Goal: Task Accomplishment & Management: Manage account settings

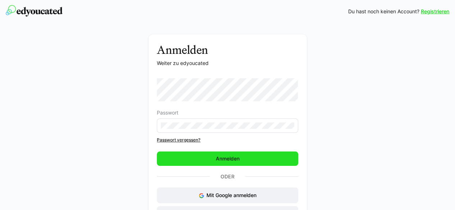
click at [214, 155] on span "Anmelden" at bounding box center [227, 159] width 141 height 14
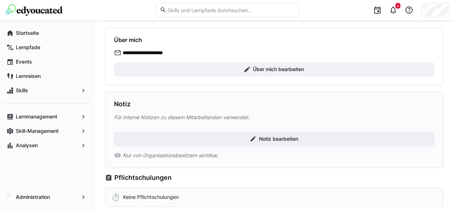
scroll to position [108, 0]
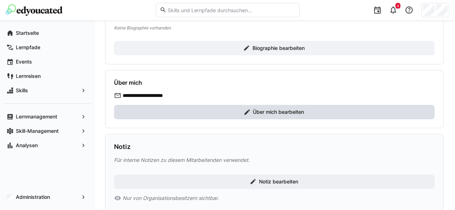
click at [241, 115] on span "Über mich bearbeiten" at bounding box center [274, 112] width 320 height 14
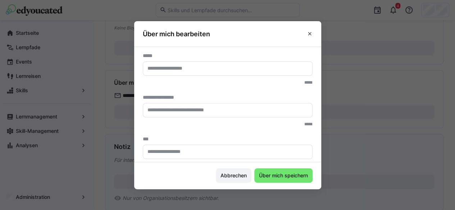
click at [324, 92] on eds-dialog "**********" at bounding box center [227, 105] width 455 height 210
click at [318, 81] on section "**********" at bounding box center [227, 105] width 187 height 116
drag, startPoint x: 320, startPoint y: 76, endPoint x: 318, endPoint y: 108, distance: 32.0
click at [318, 108] on section "**********" at bounding box center [227, 105] width 187 height 116
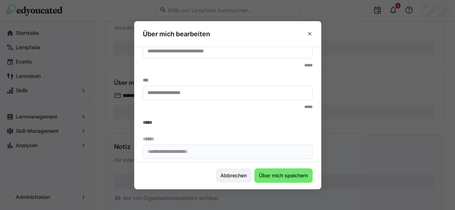
scroll to position [62, 0]
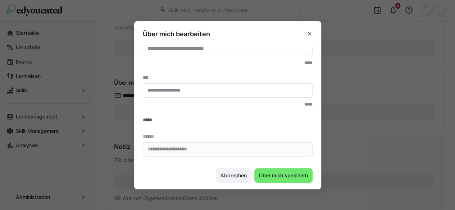
click at [249, 161] on section "**********" at bounding box center [227, 105] width 187 height 116
click at [234, 176] on span "Abbrechen" at bounding box center [233, 175] width 28 height 7
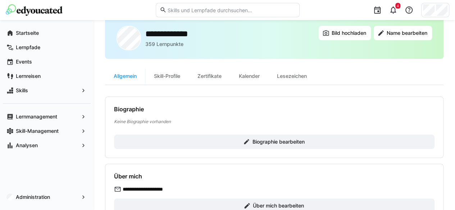
scroll to position [0, 0]
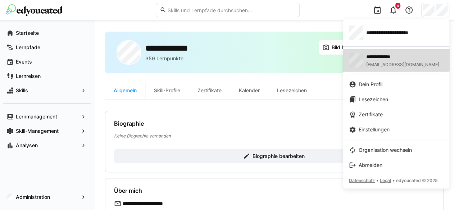
click at [391, 57] on span "**********" at bounding box center [390, 56] width 49 height 7
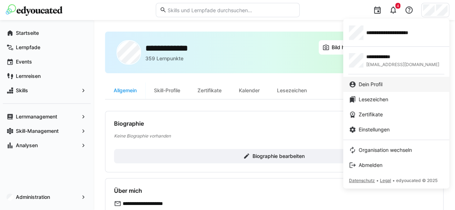
click at [373, 84] on span "Dein Profil" at bounding box center [371, 84] width 24 height 7
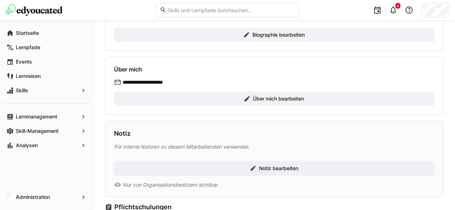
scroll to position [134, 0]
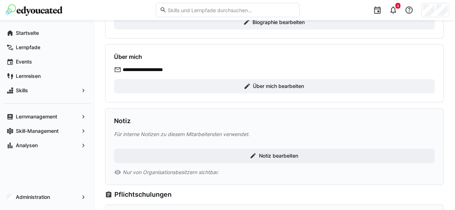
click at [154, 69] on p "**********" at bounding box center [152, 69] width 58 height 7
drag, startPoint x: 169, startPoint y: 67, endPoint x: 136, endPoint y: 73, distance: 33.6
click at [136, 73] on div "**********" at bounding box center [274, 79] width 320 height 27
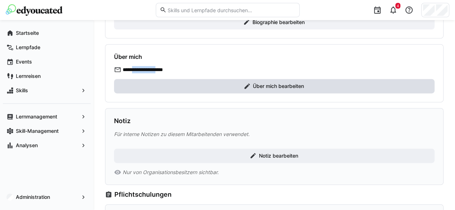
click at [199, 83] on span "Über mich bearbeiten" at bounding box center [274, 86] width 320 height 14
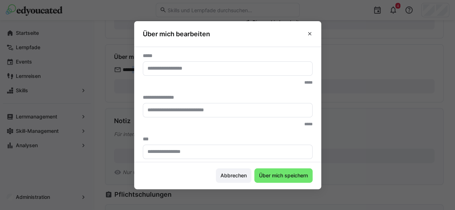
scroll to position [62, 0]
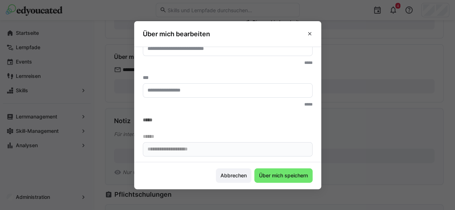
click at [253, 155] on eds-input "**********" at bounding box center [228, 149] width 170 height 14
click at [234, 180] on span "Abbrechen" at bounding box center [234, 176] width 36 height 14
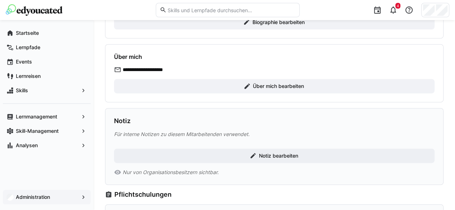
click at [0, 0] on app-navigation-label "Administration" at bounding box center [0, 0] width 0 height 0
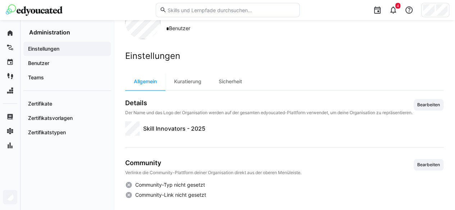
scroll to position [33, 0]
click at [0, 0] on app-navigation-label "Benutzer" at bounding box center [0, 0] width 0 height 0
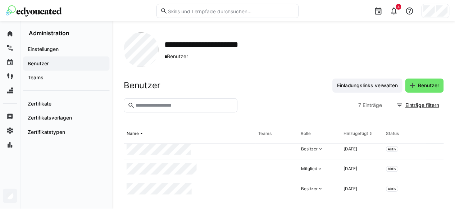
scroll to position [86, 0]
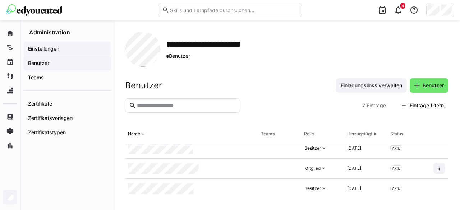
click at [0, 0] on app-navigation-label "Einstellungen" at bounding box center [0, 0] width 0 height 0
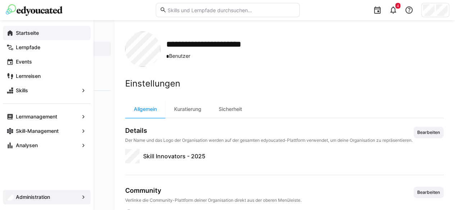
click at [0, 0] on app-navigation-label "Startseite" at bounding box center [0, 0] width 0 height 0
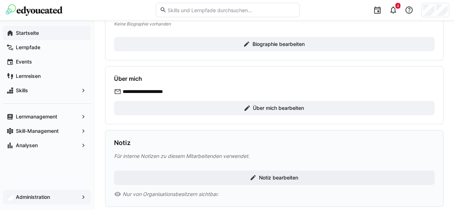
scroll to position [108, 0]
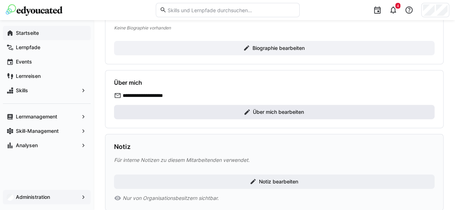
click at [210, 108] on span "Über mich bearbeiten" at bounding box center [274, 112] width 320 height 14
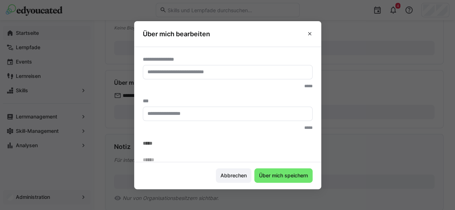
scroll to position [62, 0]
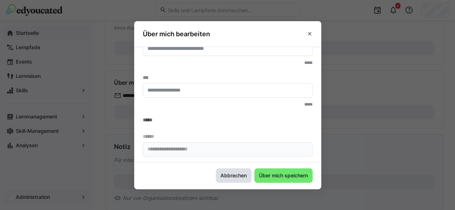
click at [237, 174] on span "Abbrechen" at bounding box center [233, 175] width 28 height 7
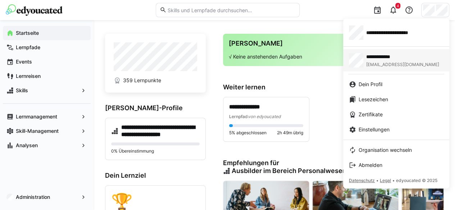
click at [381, 62] on div "**********" at bounding box center [402, 60] width 73 height 14
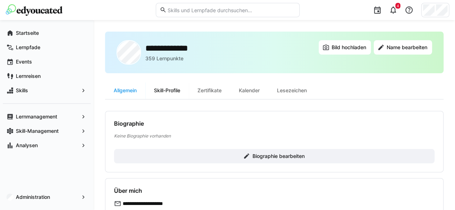
click at [166, 92] on div "Skill-Profile" at bounding box center [167, 90] width 44 height 17
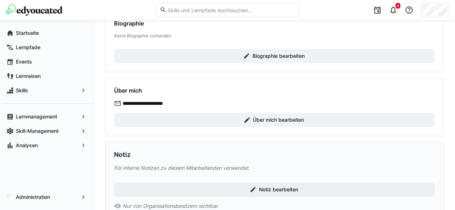
scroll to position [95, 0]
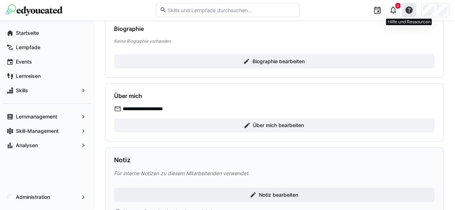
click at [407, 8] on eds-icon at bounding box center [409, 10] width 9 height 9
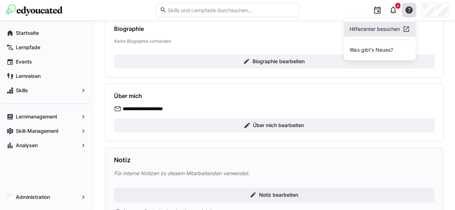
click at [379, 32] on div "Hilfecenter besuchen" at bounding box center [375, 29] width 50 height 7
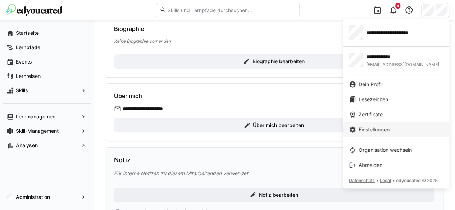
click at [373, 132] on span "Einstellungen" at bounding box center [374, 129] width 31 height 7
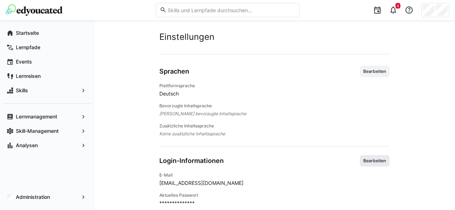
click at [373, 162] on span "Bearbeiten" at bounding box center [375, 161] width 24 height 6
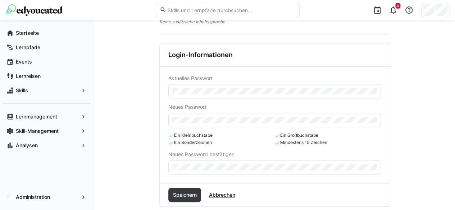
scroll to position [119, 0]
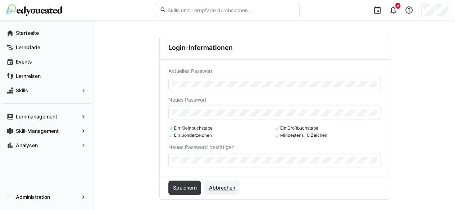
click at [229, 187] on span "Abbrechen" at bounding box center [222, 188] width 28 height 7
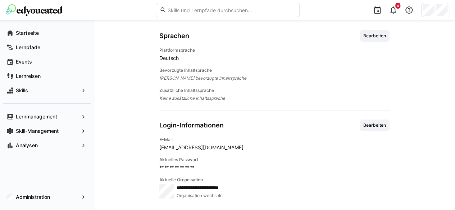
scroll to position [35, 0]
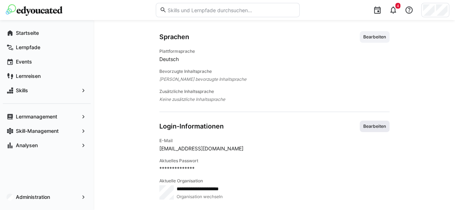
click at [379, 127] on span "Bearbeiten" at bounding box center [375, 127] width 24 height 6
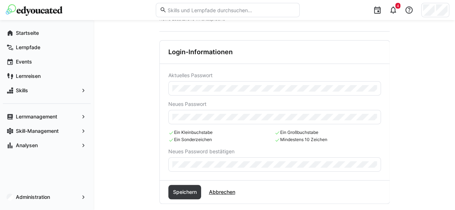
scroll to position [119, 0]
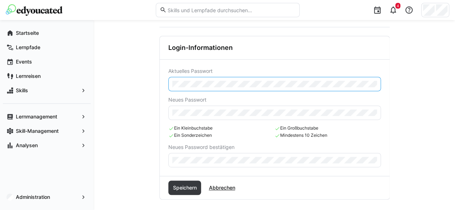
click at [167, 88] on div "Aktuelles Passwort Neues Passwort Ein Kleinbuchstabe Ein Sonderzeichen Ein Groß…" at bounding box center [275, 118] width 230 height 117
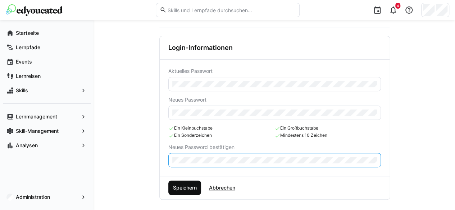
click at [188, 188] on span "Speichern" at bounding box center [185, 188] width 26 height 7
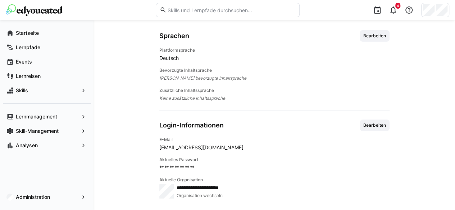
scroll to position [35, 0]
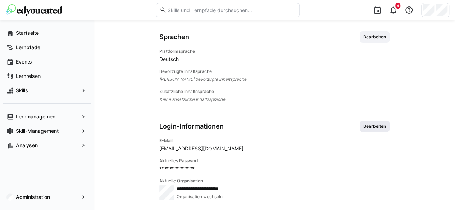
click at [372, 125] on span "Bearbeiten" at bounding box center [375, 127] width 24 height 6
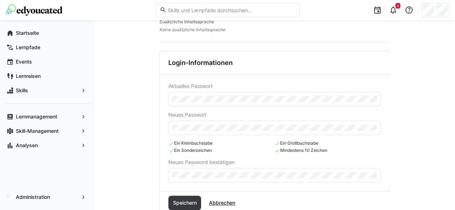
scroll to position [119, 0]
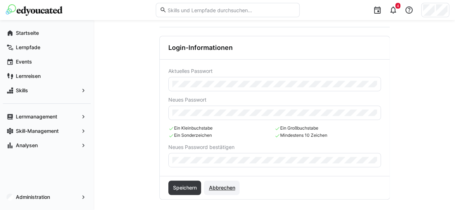
click at [219, 186] on span "Abbrechen" at bounding box center [222, 188] width 28 height 7
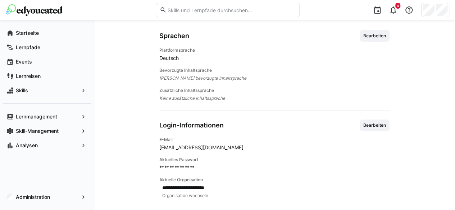
scroll to position [35, 0]
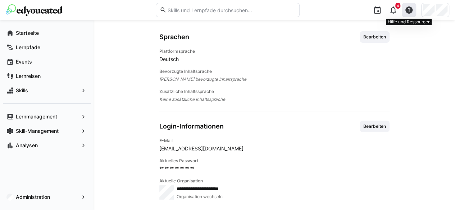
click at [407, 10] on eds-icon at bounding box center [409, 10] width 9 height 9
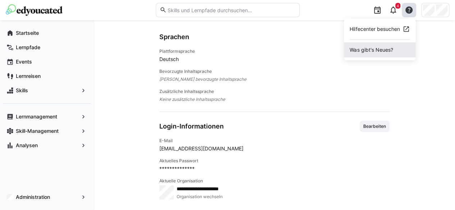
click at [387, 47] on span "Was gibt's Neues?" at bounding box center [380, 49] width 72 height 15
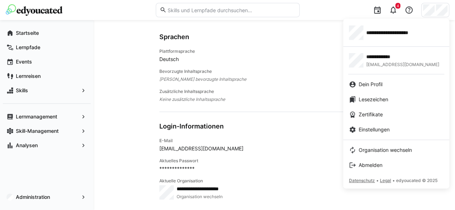
click at [270, 109] on div at bounding box center [227, 105] width 455 height 210
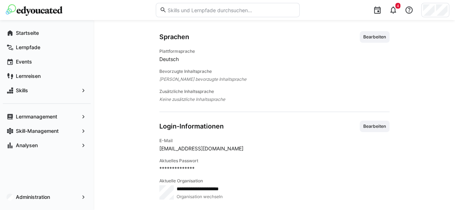
scroll to position [0, 0]
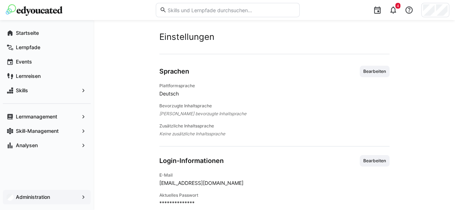
click at [0, 0] on app-navigation-label "Administration" at bounding box center [0, 0] width 0 height 0
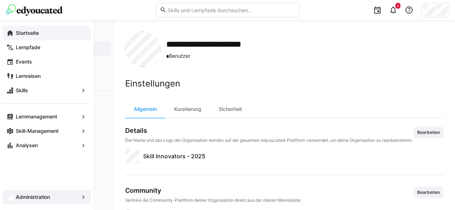
click at [12, 38] on div "Startseite" at bounding box center [47, 33] width 88 height 14
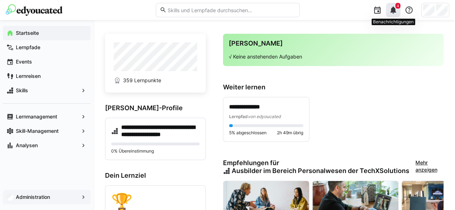
click at [389, 9] on eds-icon at bounding box center [393, 10] width 9 height 9
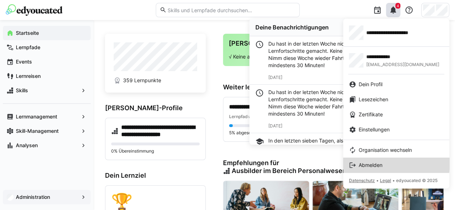
click at [368, 161] on link "Abmelden" at bounding box center [396, 165] width 106 height 15
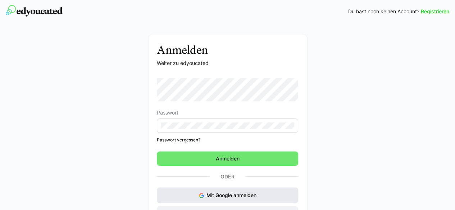
click at [232, 193] on span "Mit Google anmelden" at bounding box center [231, 195] width 50 height 6
